Goal: Transaction & Acquisition: Subscribe to service/newsletter

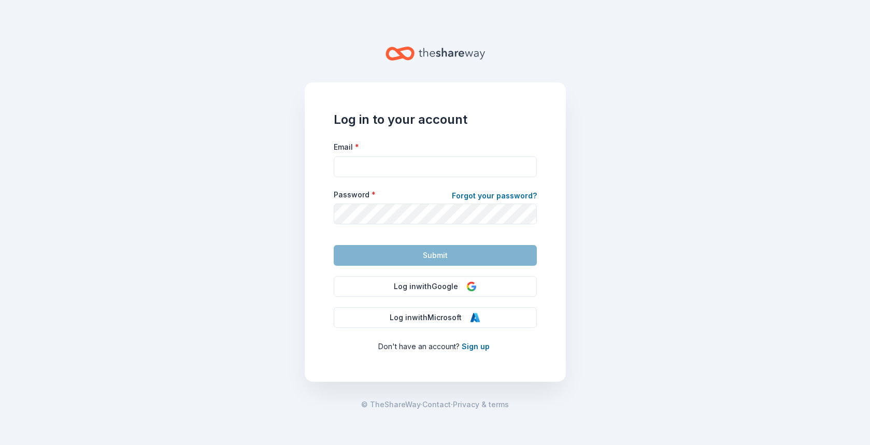
click at [56, 209] on main "Log in to your account Email * Password * Forgot your password? Submit Log in w…" at bounding box center [435, 222] width 870 height 445
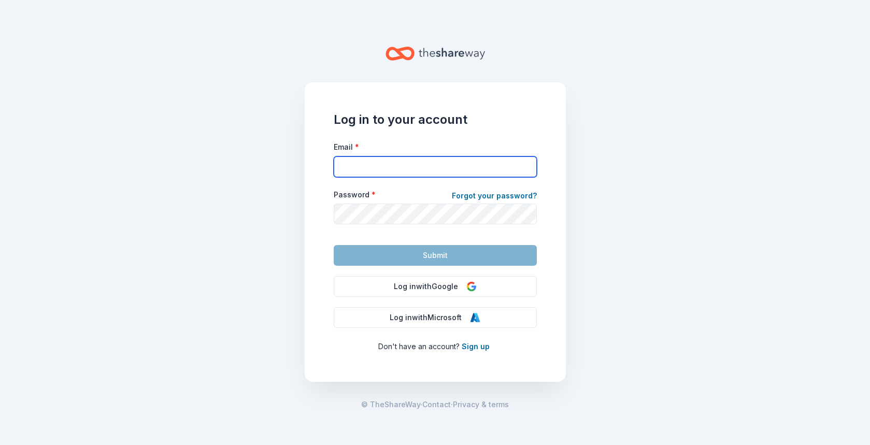
click at [382, 160] on input "Email *" at bounding box center [435, 166] width 203 height 21
type input "areynolds@afs4kids.org"
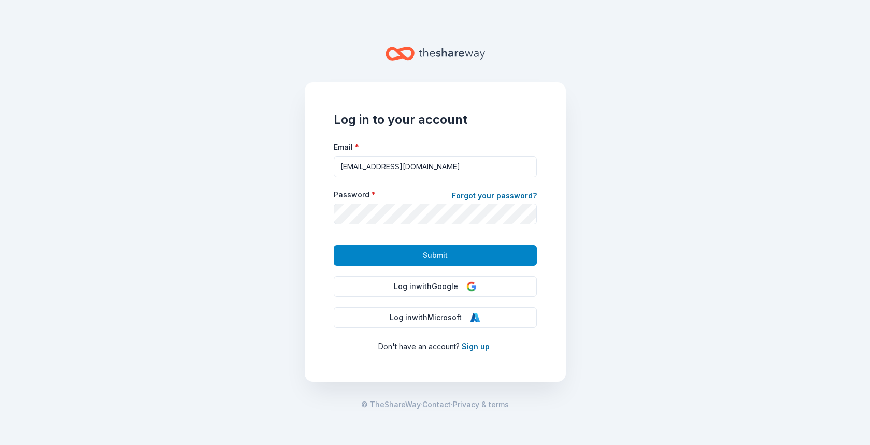
click at [442, 259] on span "Submit" at bounding box center [435, 255] width 25 height 12
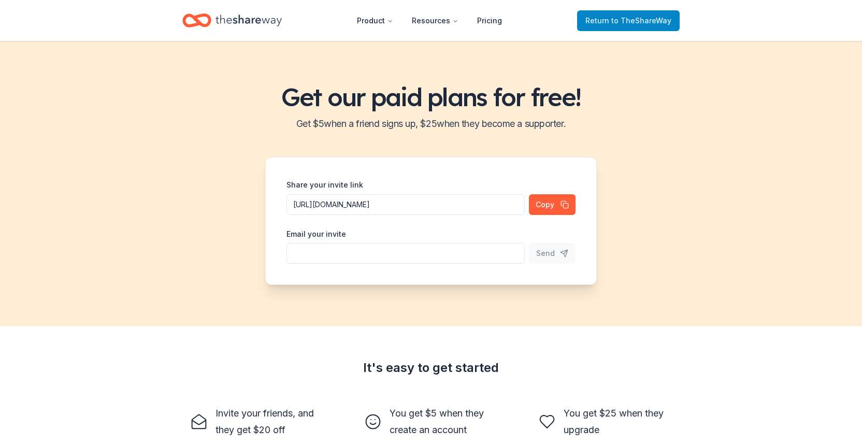
click at [626, 20] on span "to TheShareWay" at bounding box center [641, 20] width 60 height 9
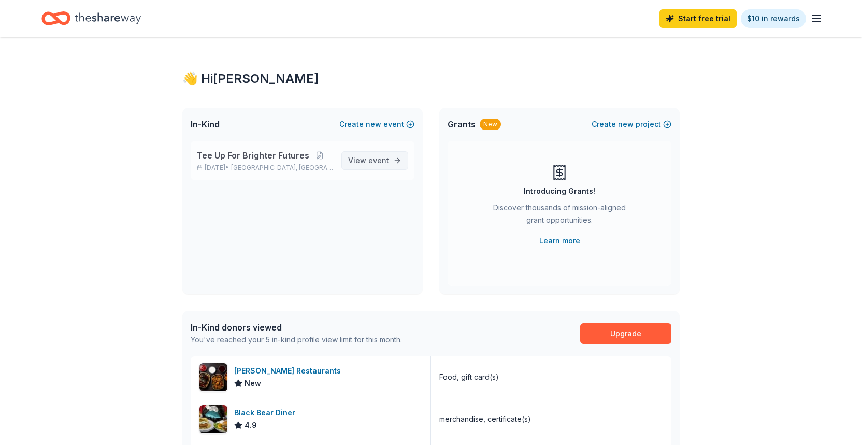
click at [385, 159] on span "event" at bounding box center [378, 160] width 21 height 9
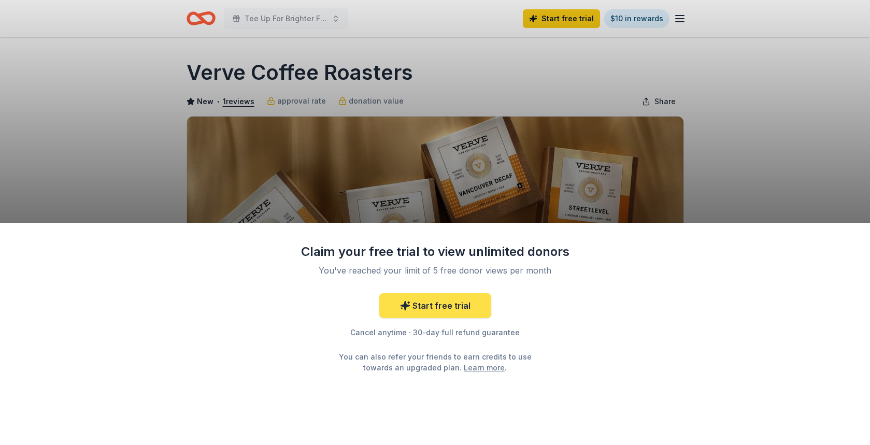
click at [435, 303] on link "Start free trial" at bounding box center [435, 305] width 112 height 25
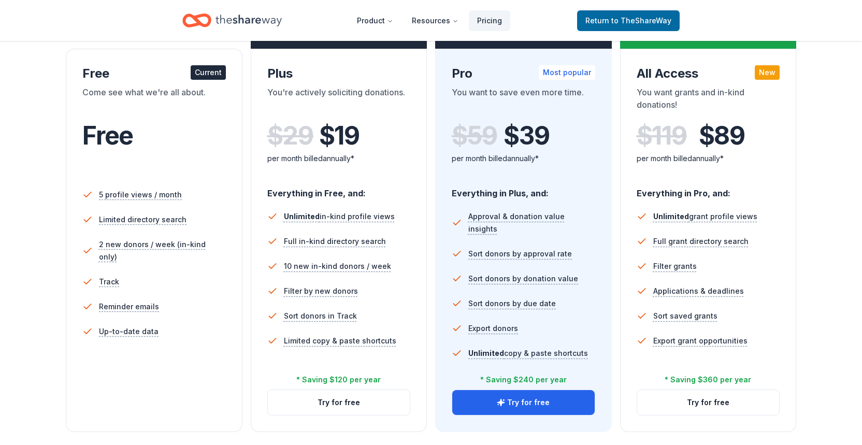
scroll to position [45, 0]
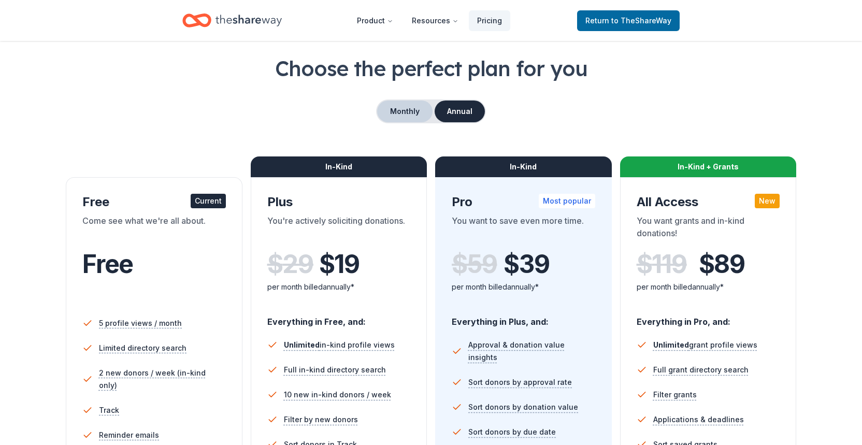
click at [414, 116] on button "Monthly" at bounding box center [404, 112] width 55 height 22
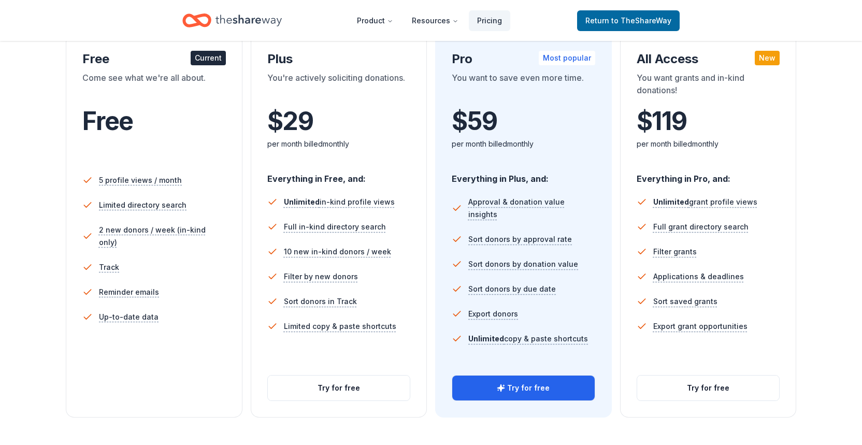
scroll to position [194, 0]
